Goal: Find specific page/section

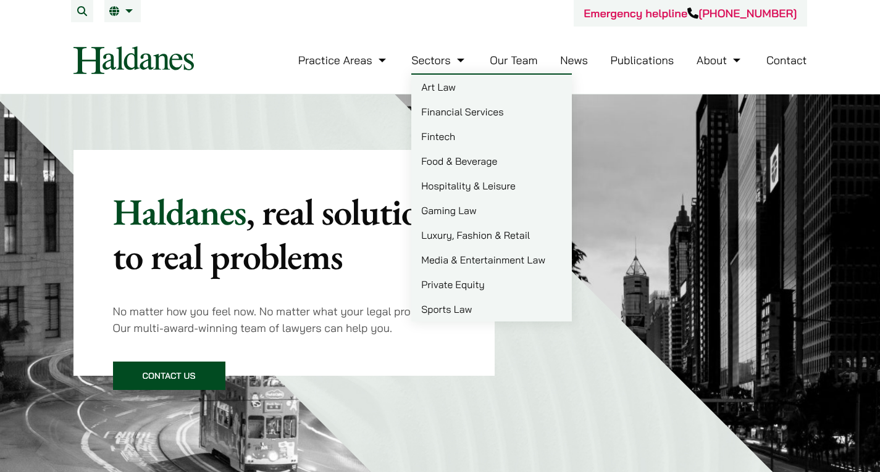
click at [525, 57] on link "Our Team" at bounding box center [513, 60] width 48 height 14
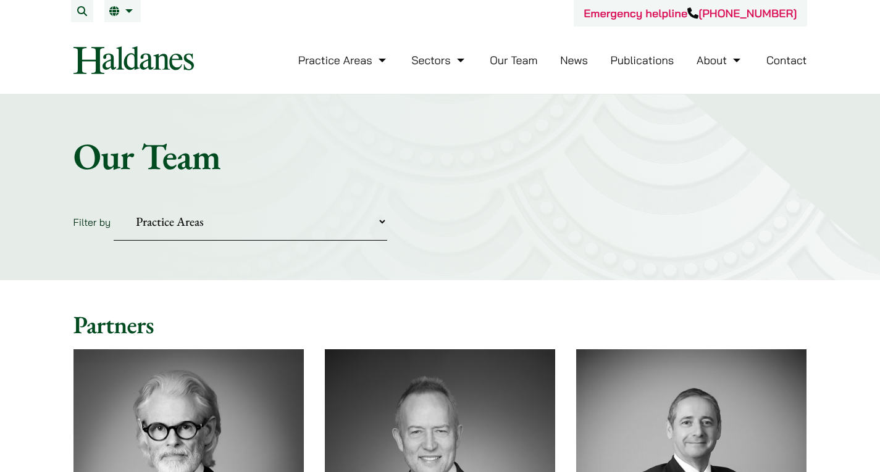
click at [214, 233] on select "Practice Areas Antitrust and Competition Civil Litigation & Dispute Resolution …" at bounding box center [250, 222] width 273 height 38
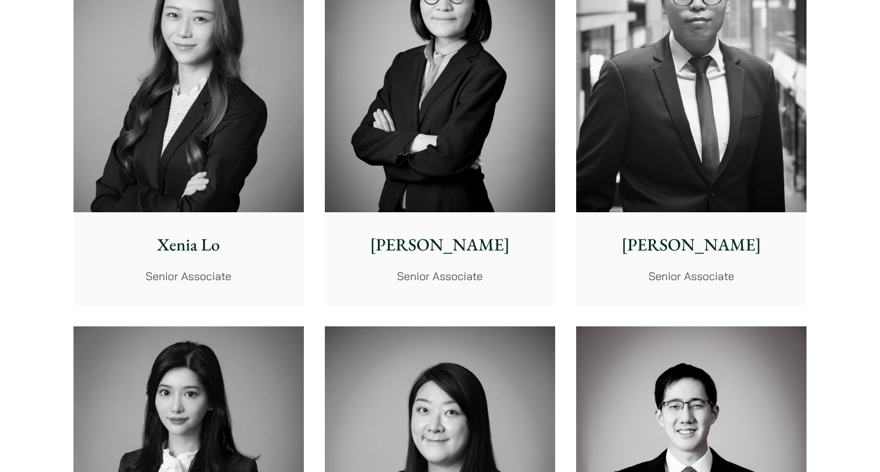
scroll to position [3210, 0]
